Goal: Information Seeking & Learning: Understand process/instructions

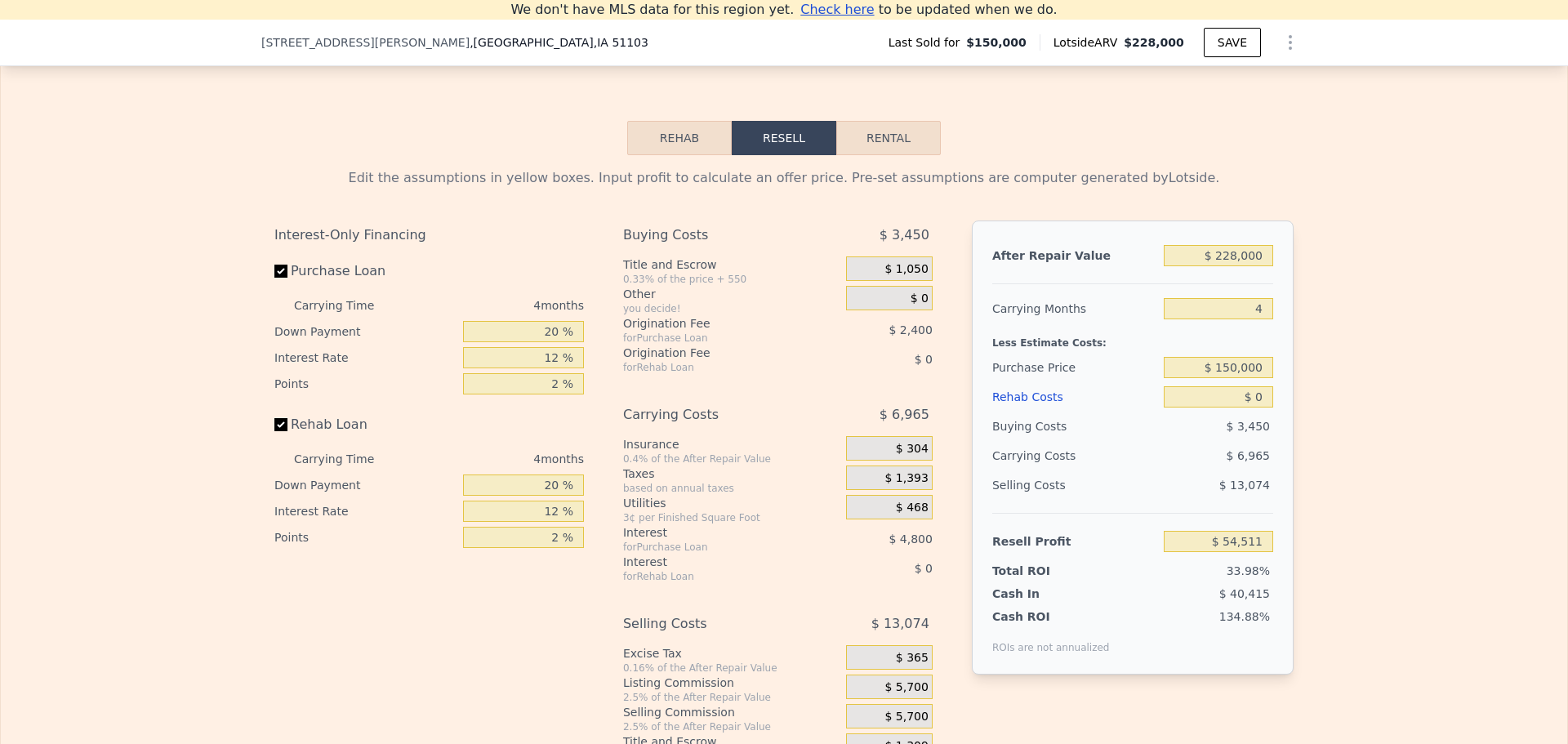
scroll to position [2269, 0]
click at [667, 153] on button "Rehab" at bounding box center [680, 136] width 105 height 35
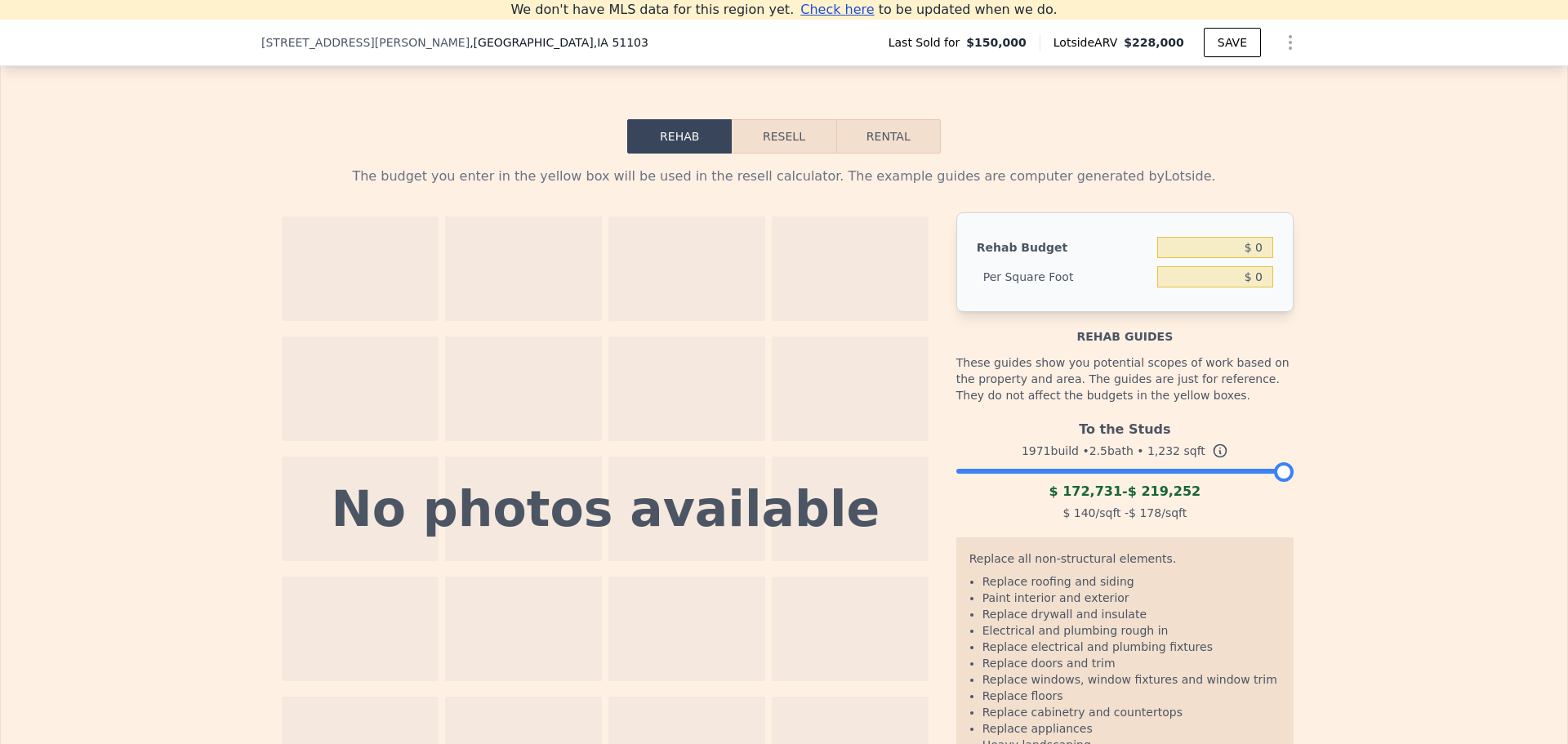
click at [906, 140] on div "Rehab Resell Rental The budget you enter in the yellow box will be used in the …" at bounding box center [784, 462] width 1568 height 832
click at [913, 153] on button "Rental" at bounding box center [888, 136] width 105 height 35
select select "30"
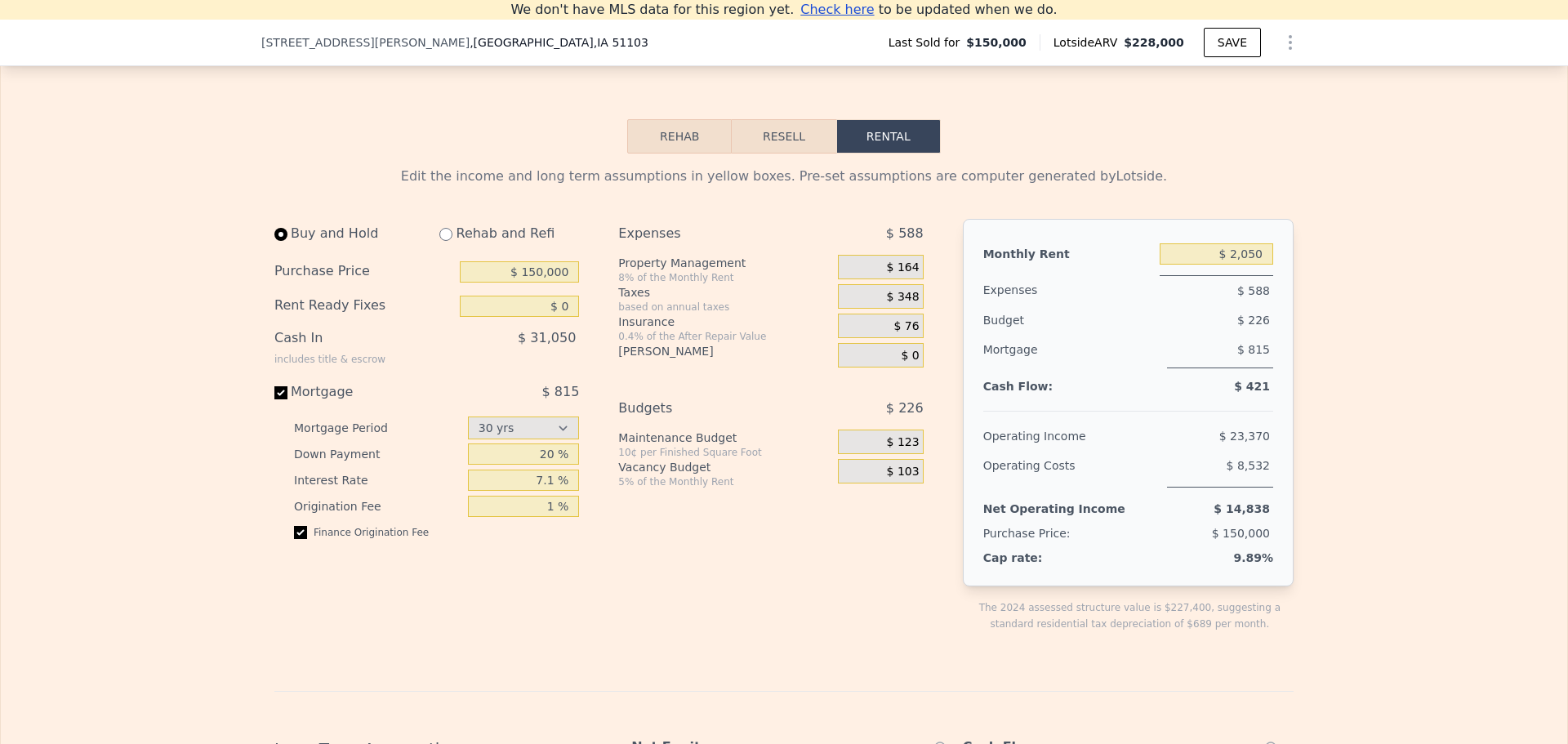
click at [716, 153] on button "Rehab" at bounding box center [680, 136] width 105 height 35
